Goal: Information Seeking & Learning: Learn about a topic

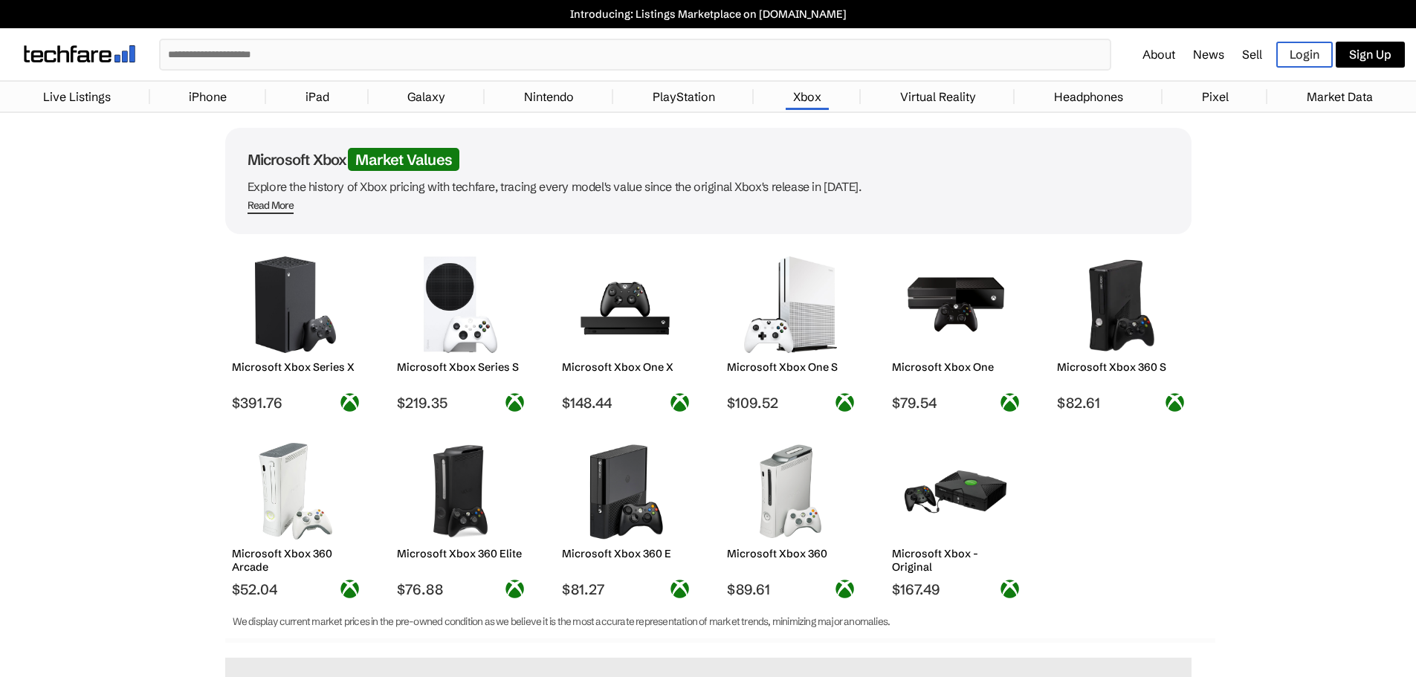
click at [462, 369] on h2 "Microsoft Xbox Series S" at bounding box center [460, 366] width 127 height 13
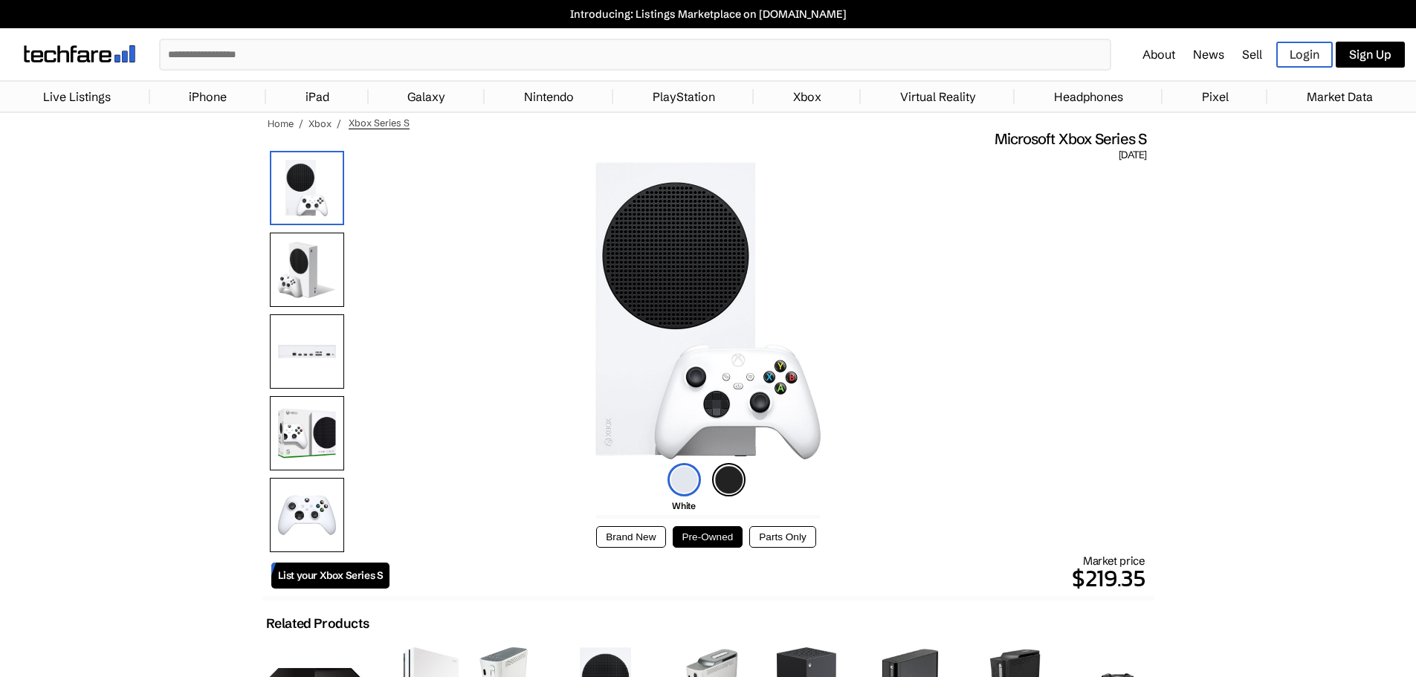
click at [317, 256] on img at bounding box center [307, 270] width 74 height 74
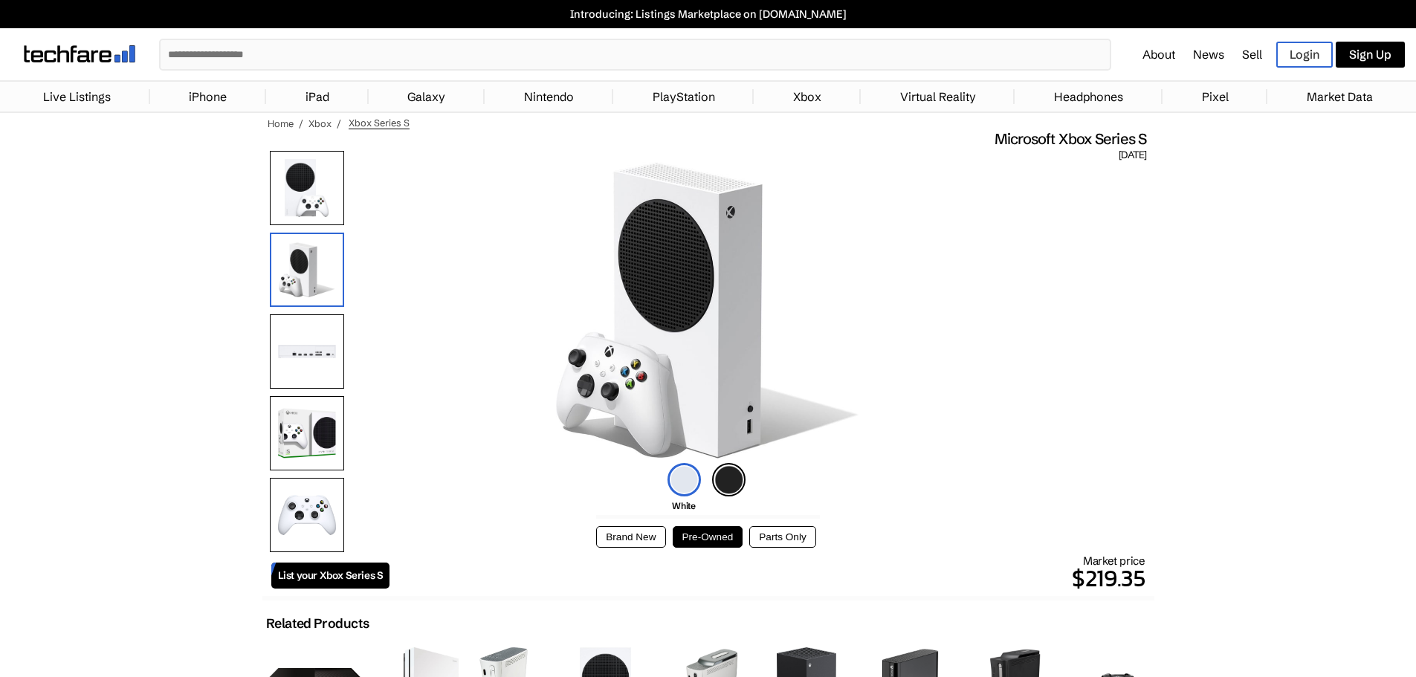
click at [311, 336] on img at bounding box center [307, 351] width 74 height 74
